Goal: Task Accomplishment & Management: Manage account settings

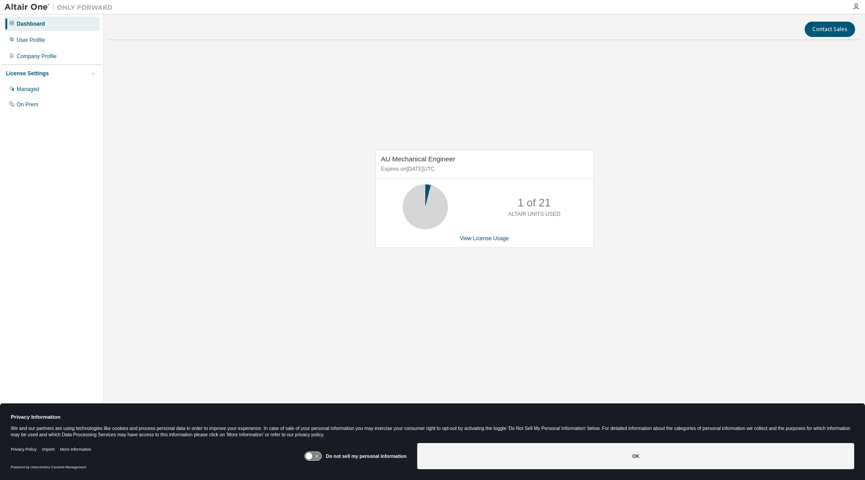
click at [432, 204] on icon at bounding box center [425, 207] width 23 height 23
click at [475, 242] on div "AU Mechanical Engineer Expires on [DATE] UTC 1 of 21 ALTAIR UNITS USED View Lic…" at bounding box center [484, 199] width 219 height 98
click at [473, 240] on link "View License Usage" at bounding box center [484, 238] width 49 height 6
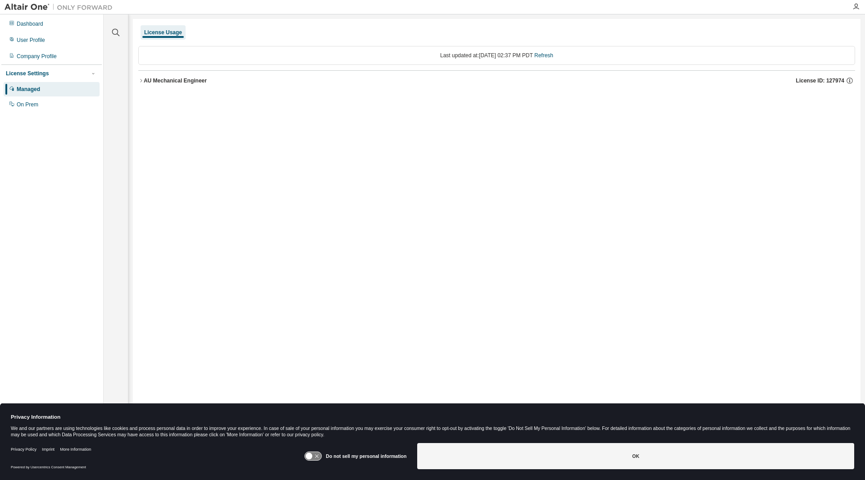
click at [141, 80] on icon "button" at bounding box center [141, 80] width 2 height 3
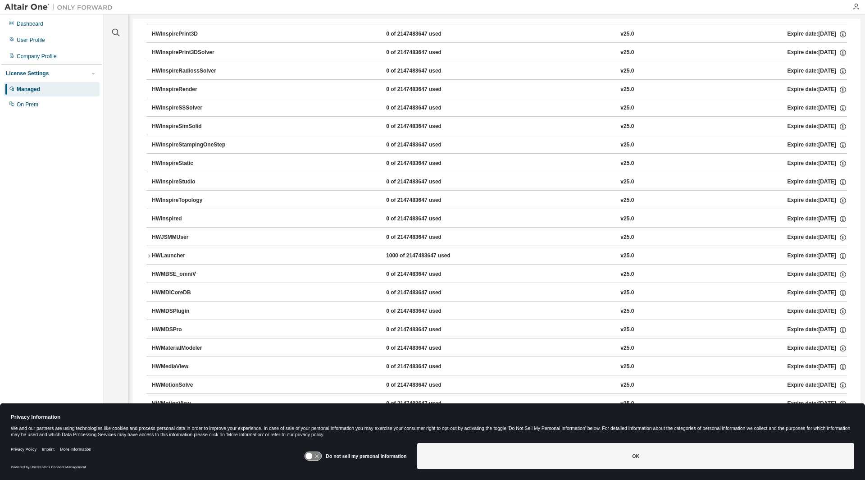
scroll to position [2525, 0]
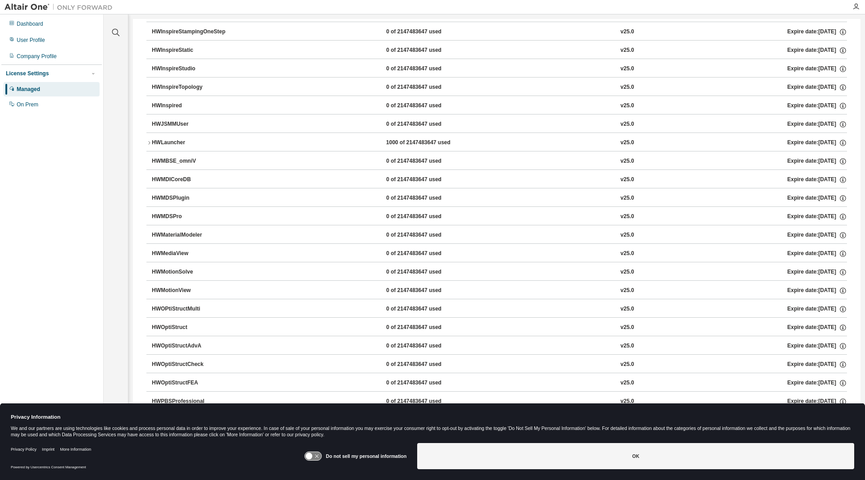
click at [150, 143] on icon "button" at bounding box center [148, 142] width 5 height 5
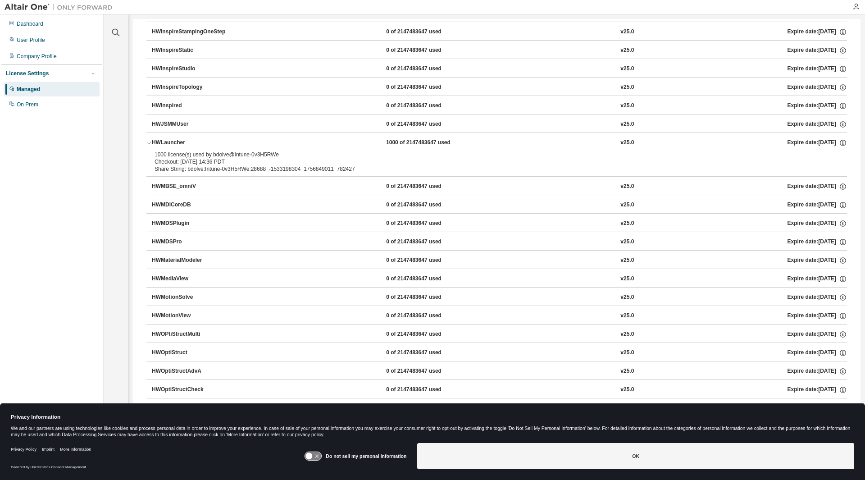
click at [150, 143] on icon "button" at bounding box center [148, 143] width 3 height 2
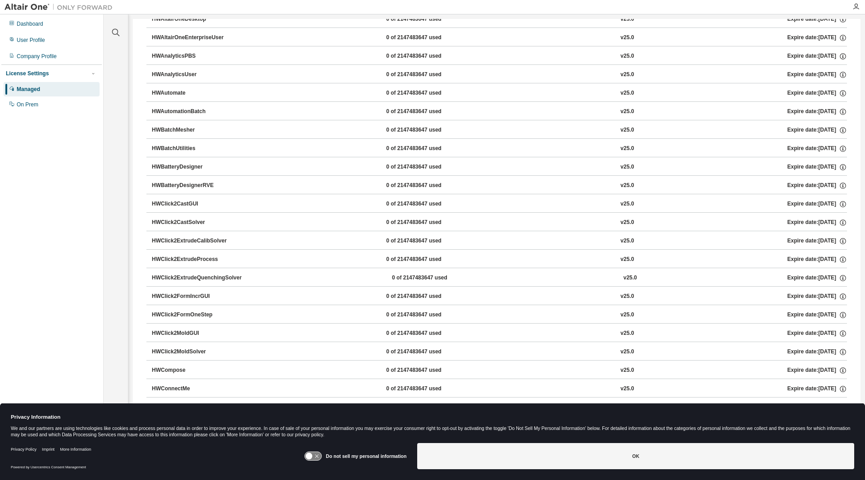
scroll to position [0, 0]
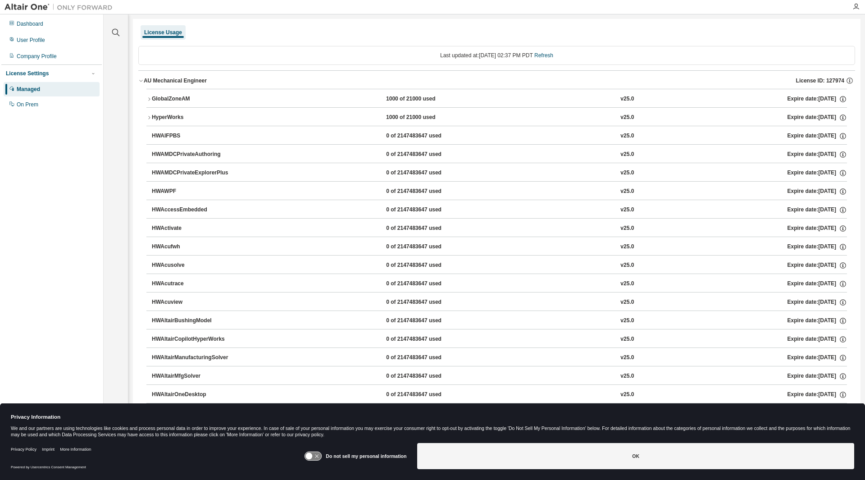
click at [147, 98] on icon "button" at bounding box center [148, 98] width 5 height 5
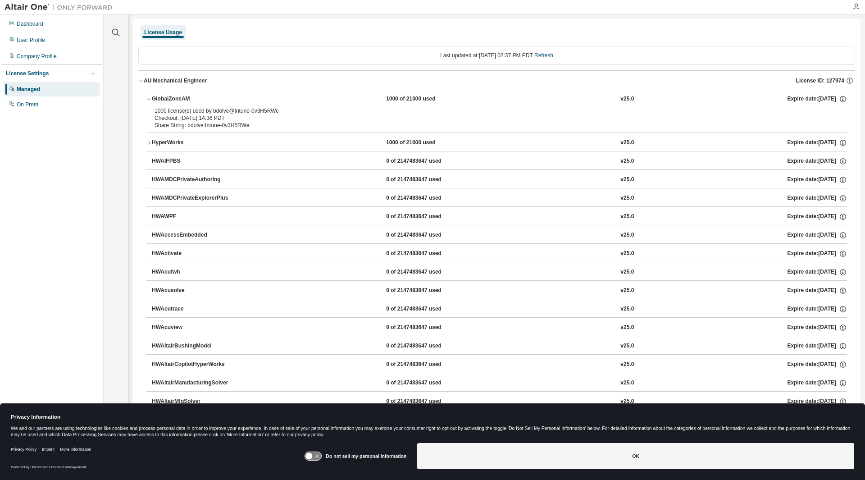
click at [147, 98] on icon "button" at bounding box center [148, 98] width 5 height 5
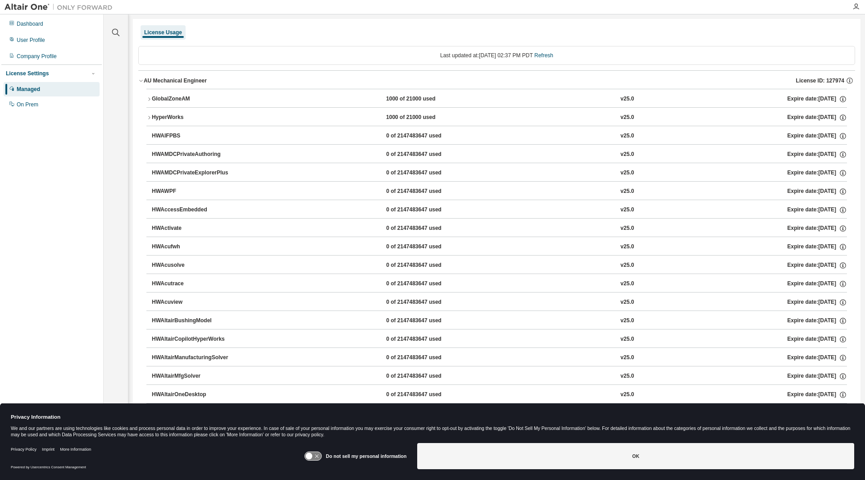
click at [149, 116] on icon "button" at bounding box center [148, 117] width 5 height 5
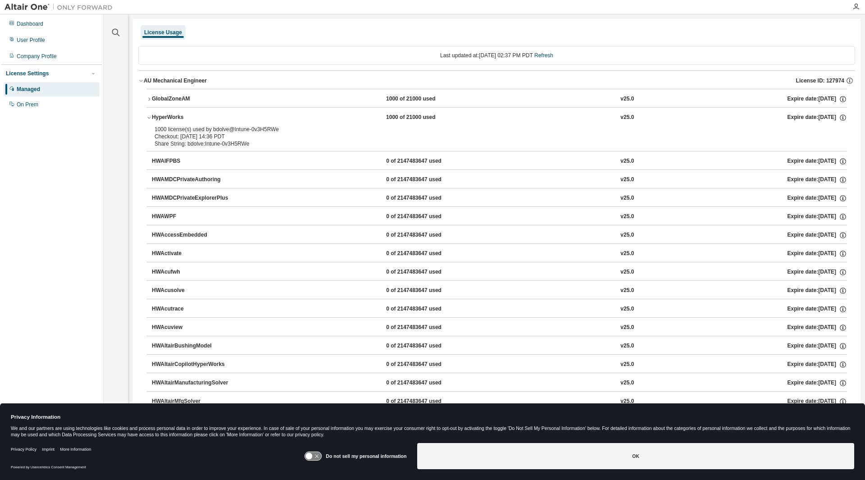
click at [149, 116] on icon "button" at bounding box center [148, 117] width 5 height 5
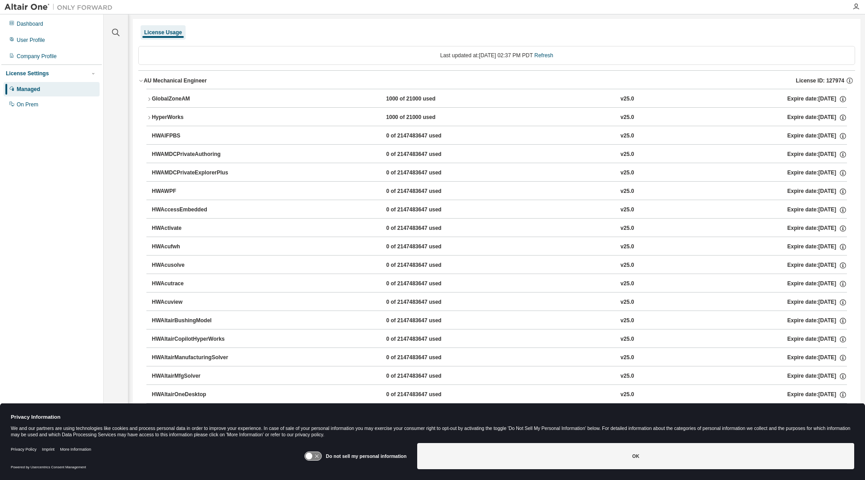
click at [149, 116] on icon "button" at bounding box center [148, 117] width 5 height 5
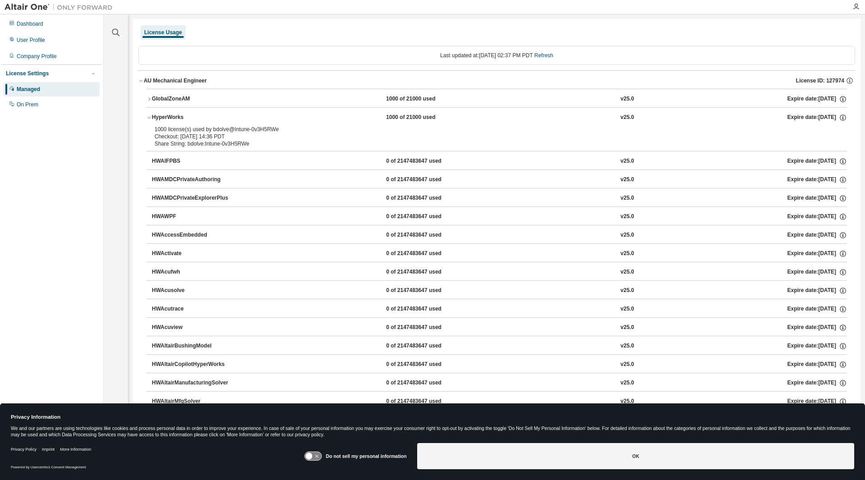
click at [149, 116] on icon "button" at bounding box center [148, 117] width 5 height 5
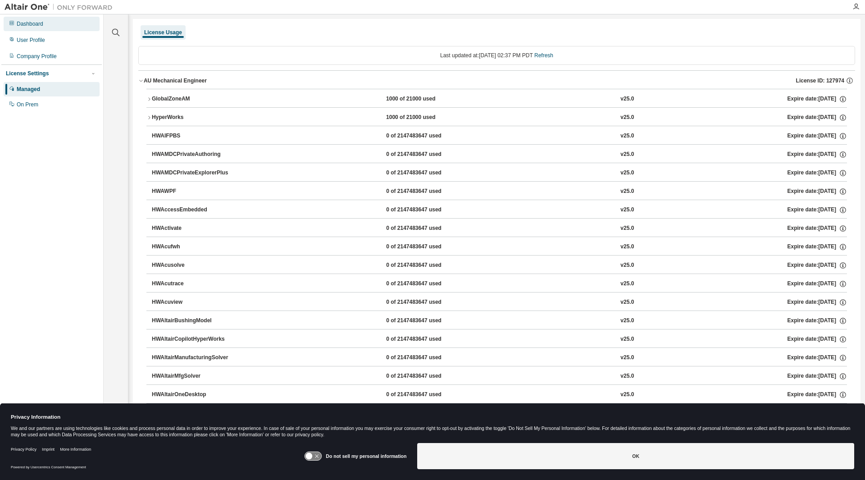
click at [31, 24] on div "Dashboard" at bounding box center [30, 23] width 27 height 7
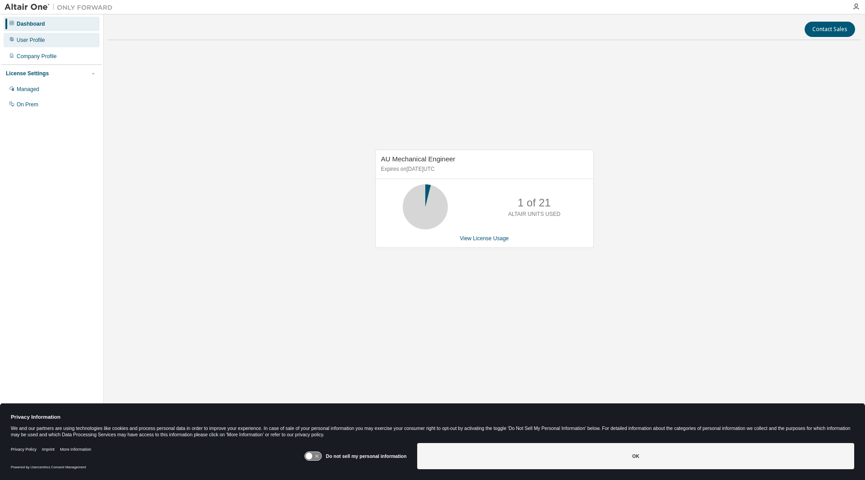
click at [44, 45] on div "User Profile" at bounding box center [52, 40] width 96 height 14
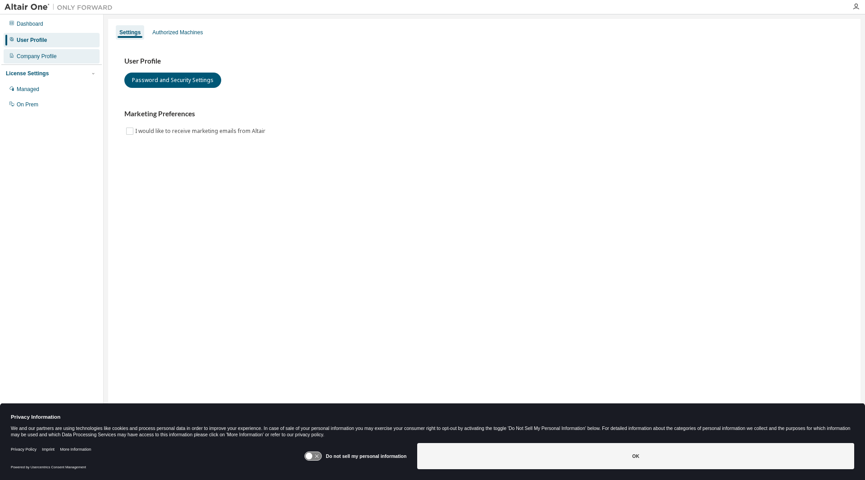
click at [45, 61] on div "Company Profile" at bounding box center [52, 56] width 96 height 14
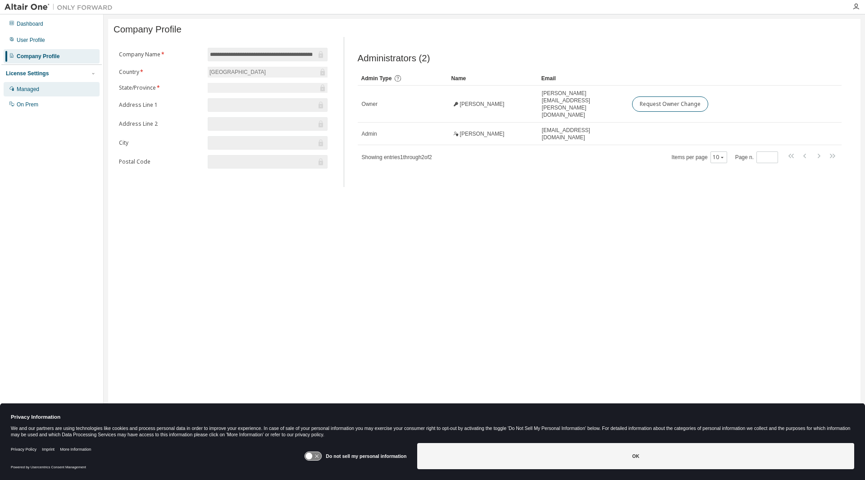
click at [26, 93] on div "Managed" at bounding box center [28, 89] width 23 height 7
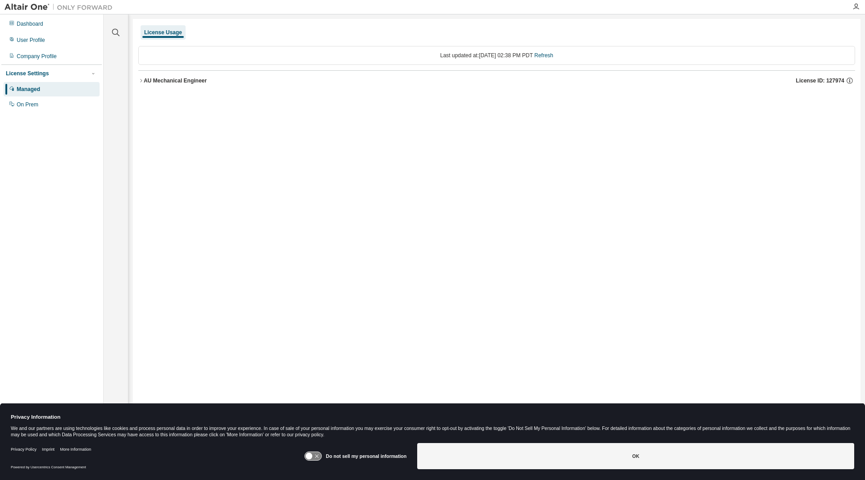
click at [35, 77] on div "License Settings" at bounding box center [27, 73] width 43 height 7
click at [37, 30] on div "Dashboard" at bounding box center [52, 24] width 96 height 14
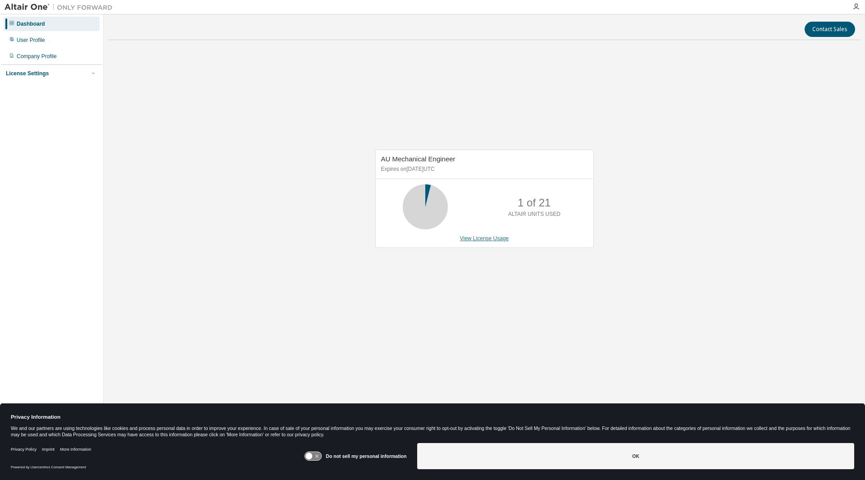
click at [476, 236] on link "View License Usage" at bounding box center [484, 238] width 49 height 6
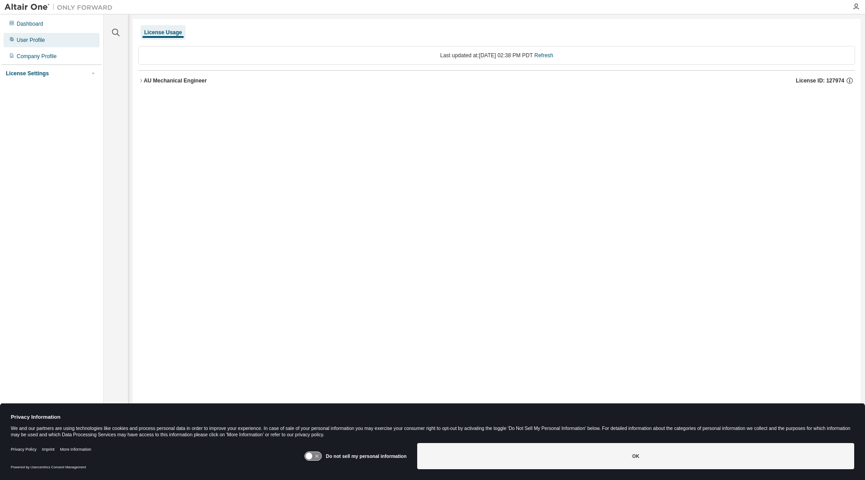
click at [28, 41] on div "User Profile" at bounding box center [31, 40] width 28 height 7
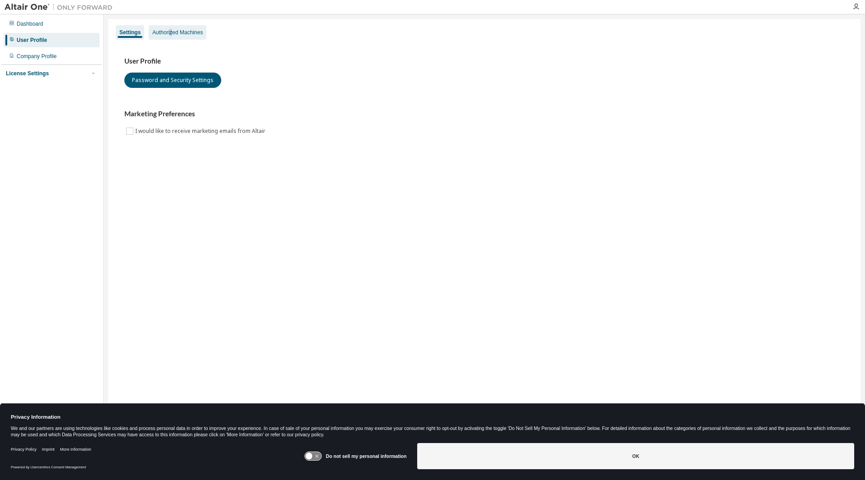
click at [171, 32] on div "Authorized Machines" at bounding box center [177, 32] width 50 height 7
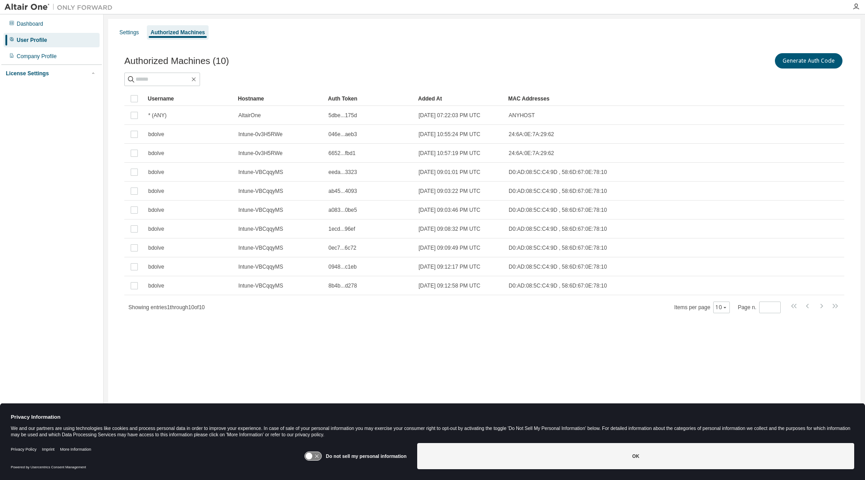
click at [359, 98] on div "Auth Token" at bounding box center [369, 98] width 83 height 14
click at [345, 96] on div "Auth Token" at bounding box center [369, 98] width 83 height 14
click at [248, 102] on div "Hostname" at bounding box center [279, 98] width 83 height 14
click at [127, 38] on div "Settings" at bounding box center [129, 32] width 27 height 14
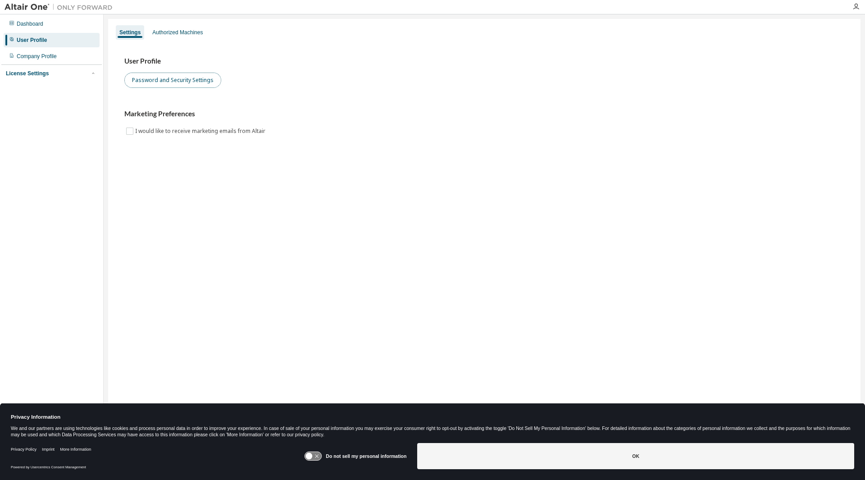
click at [148, 82] on button "Password and Security Settings" at bounding box center [172, 80] width 97 height 15
